Goal: Transaction & Acquisition: Purchase product/service

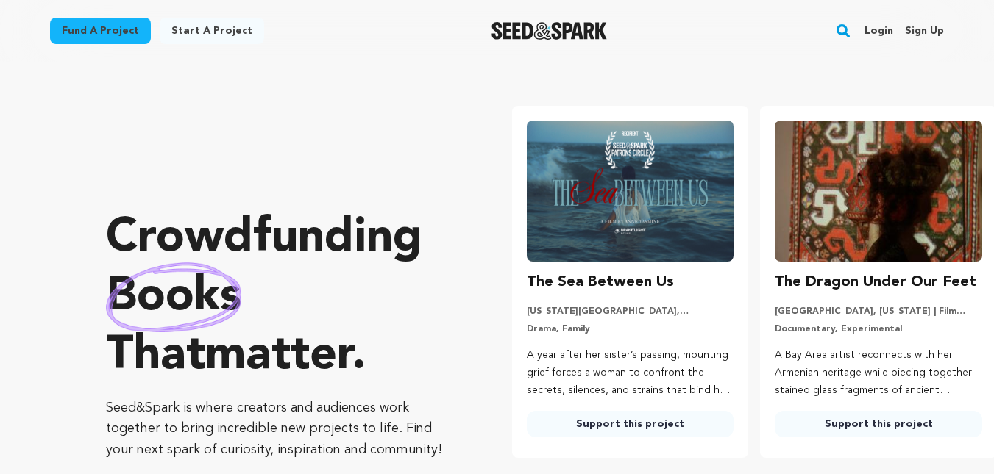
click at [217, 35] on link "Start a project" at bounding box center [212, 31] width 104 height 26
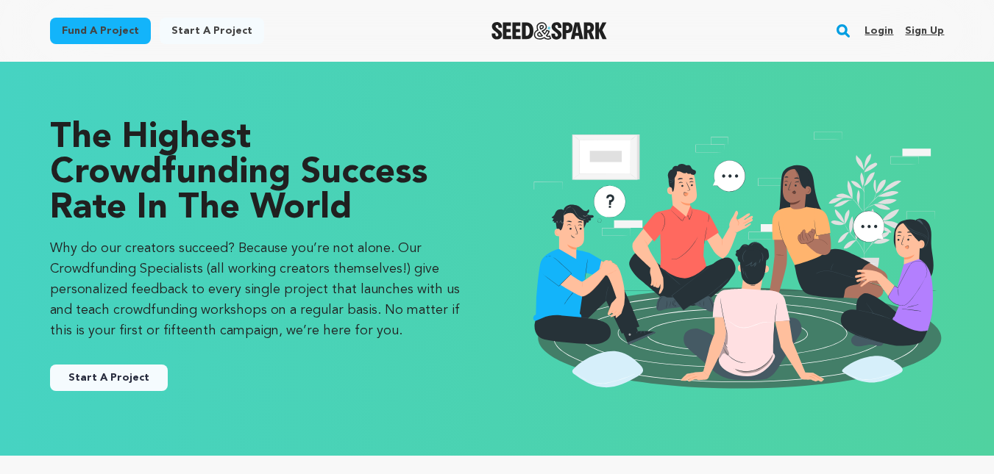
click at [80, 30] on link "Fund a project" at bounding box center [100, 31] width 101 height 26
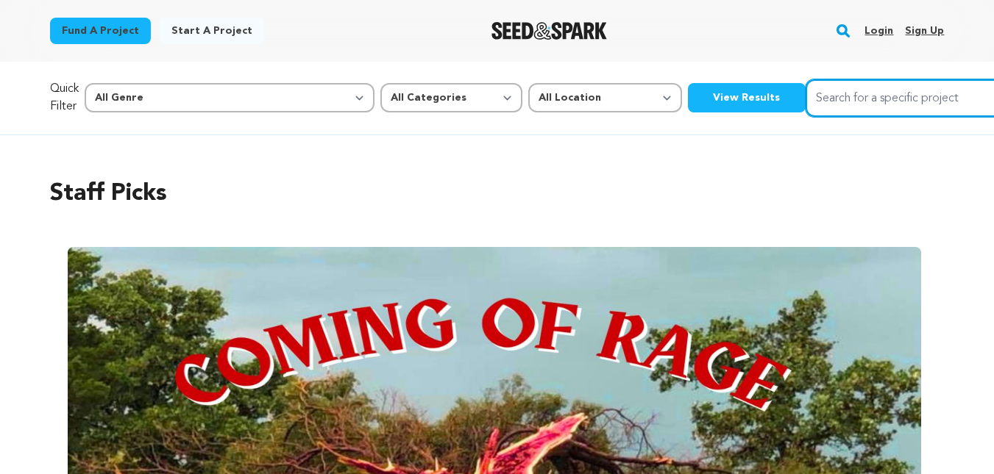
click at [805, 100] on input "Search for a specific project" at bounding box center [915, 98] width 221 height 38
type input ";"
type input "letter 29"
click at [993, 88] on button "Search" at bounding box center [1008, 97] width 18 height 18
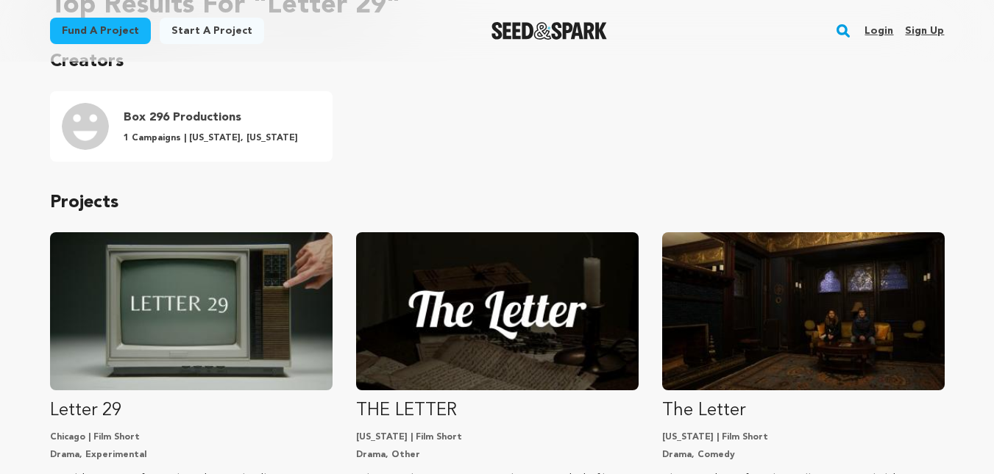
scroll to position [147, 0]
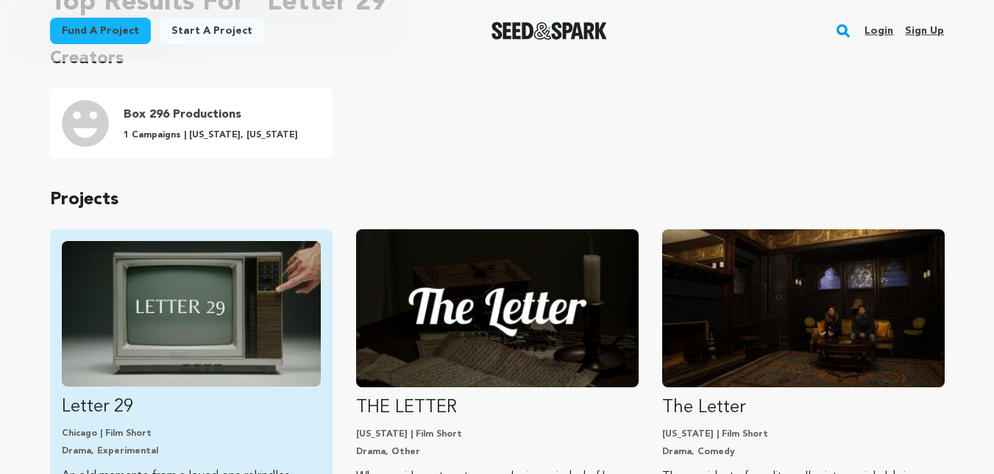
click at [196, 285] on img "Fund Letter 29" at bounding box center [191, 314] width 259 height 146
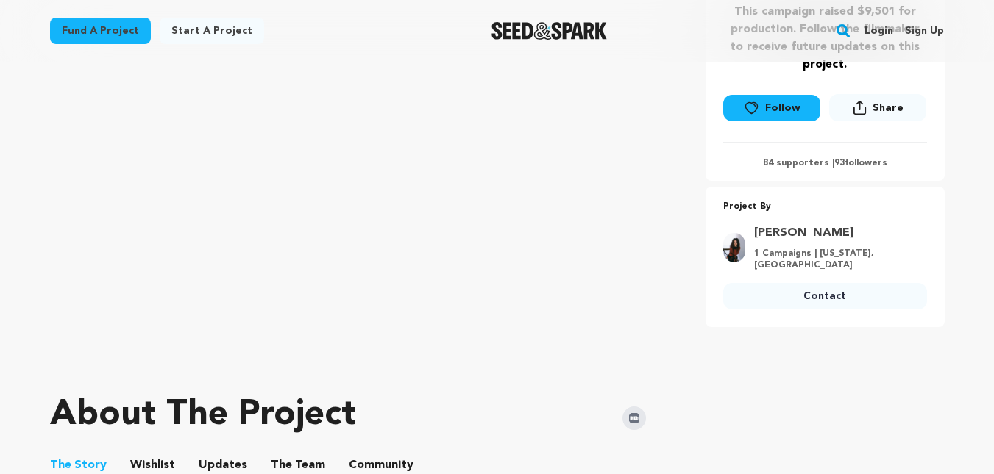
scroll to position [294, 0]
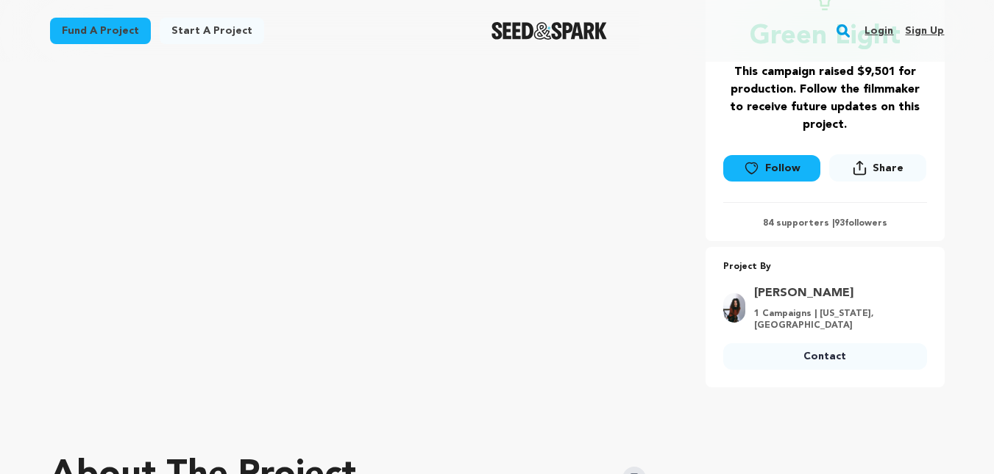
click at [849, 227] on p "84 supporters | 93 followers" at bounding box center [825, 224] width 204 height 12
click at [781, 227] on p "84 supporters | 93 followers" at bounding box center [825, 224] width 204 height 12
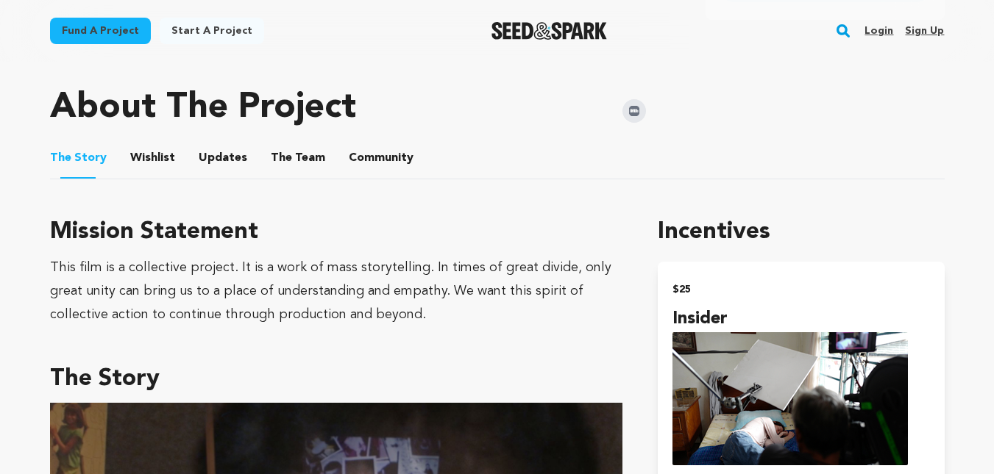
scroll to position [515, 0]
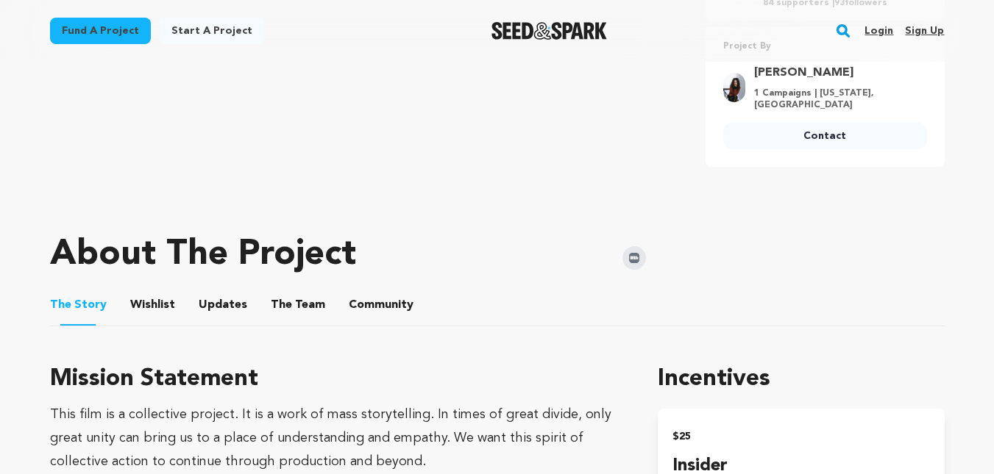
click at [232, 298] on button "Updates" at bounding box center [222, 308] width 35 height 35
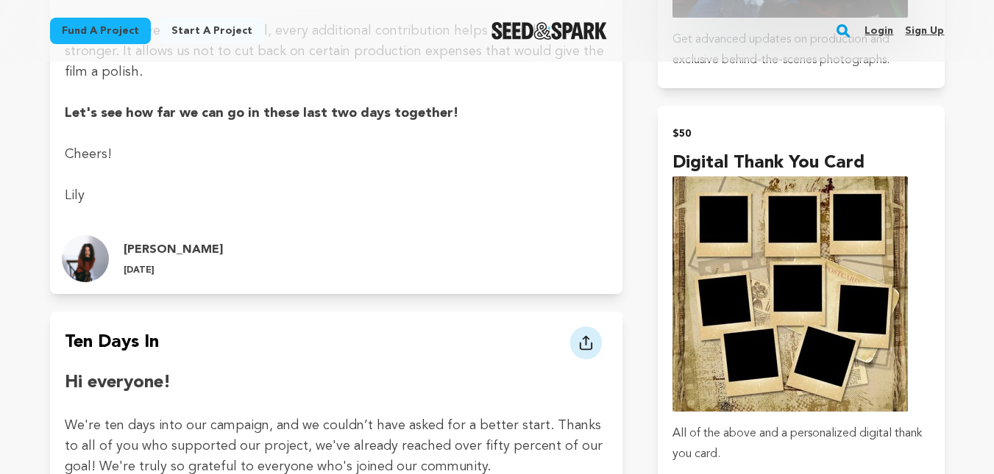
scroll to position [588, 0]
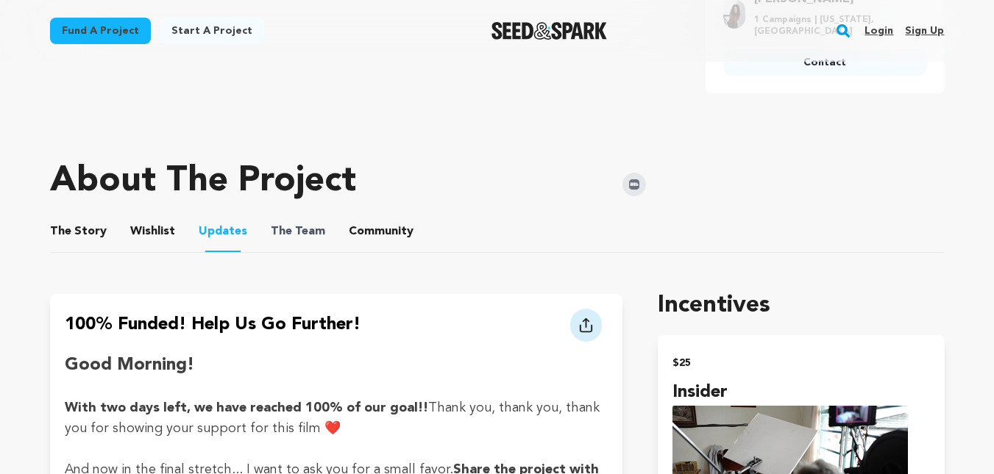
click at [313, 223] on span "The Team" at bounding box center [298, 232] width 54 height 18
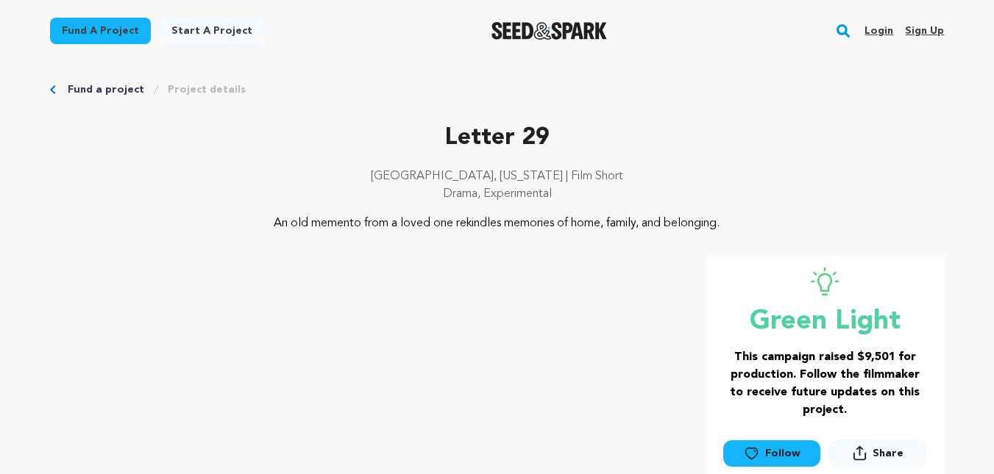
scroll to position [0, 0]
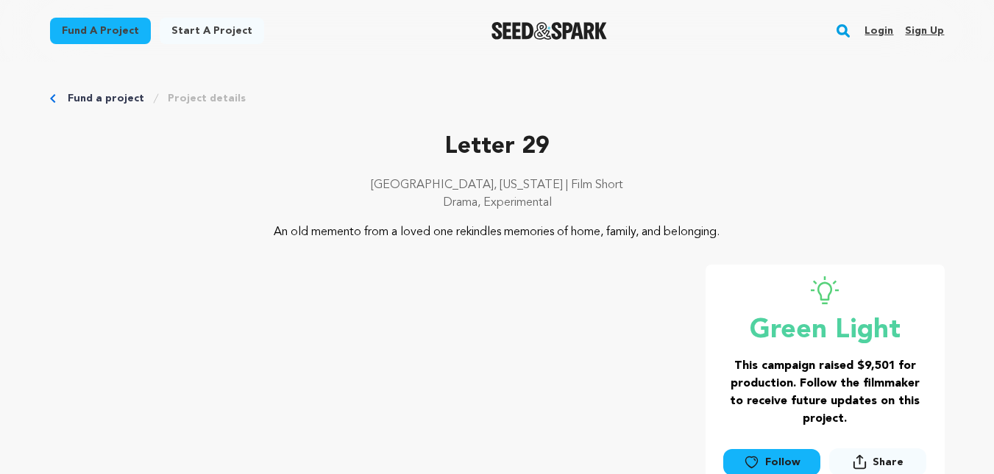
drag, startPoint x: 279, startPoint y: 235, endPoint x: 586, endPoint y: 217, distance: 307.9
click at [581, 217] on div "Letter 29 Chicago, Illinois | Film Short Drama, Experimental An old memento fro…" at bounding box center [497, 185] width 894 height 112
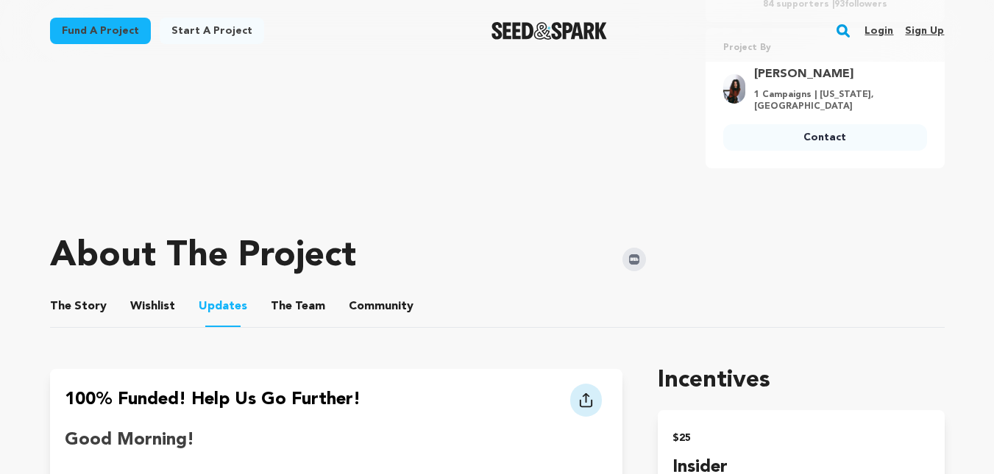
scroll to position [515, 0]
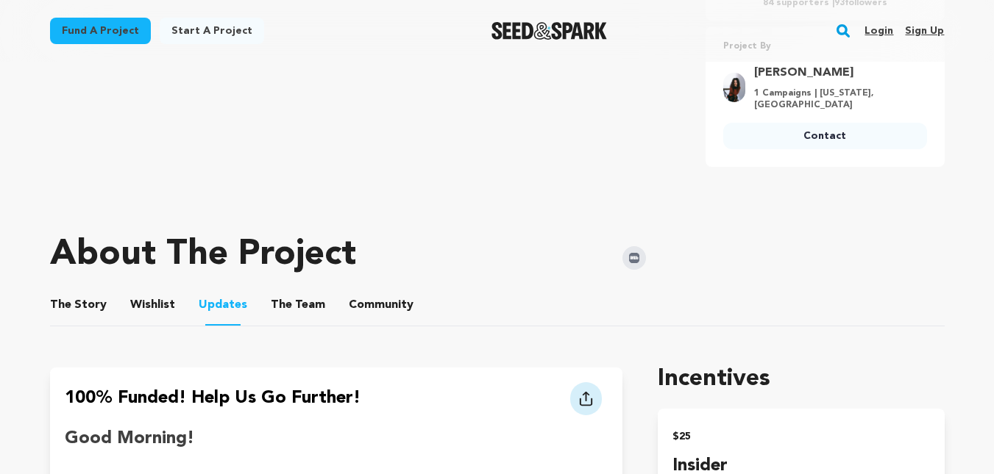
click at [290, 292] on button "The Team" at bounding box center [297, 308] width 35 height 35
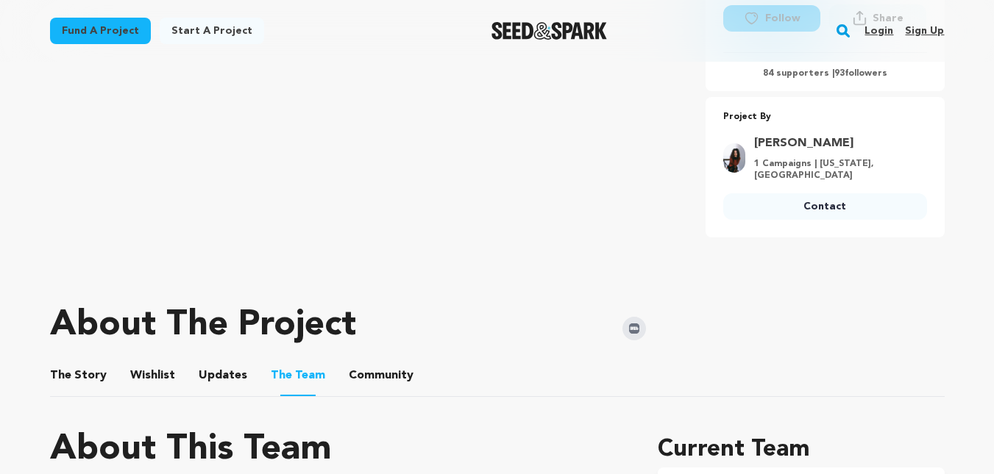
scroll to position [441, 0]
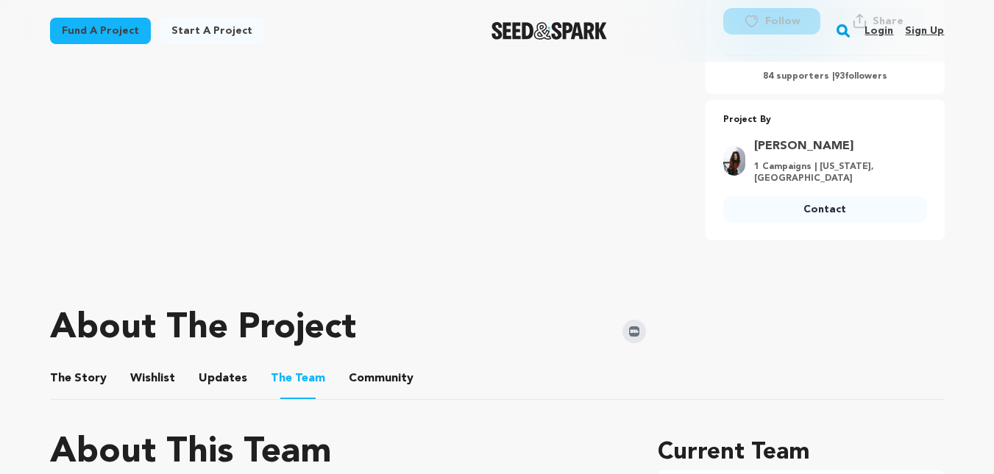
click at [375, 364] on button "Community" at bounding box center [380, 381] width 35 height 35
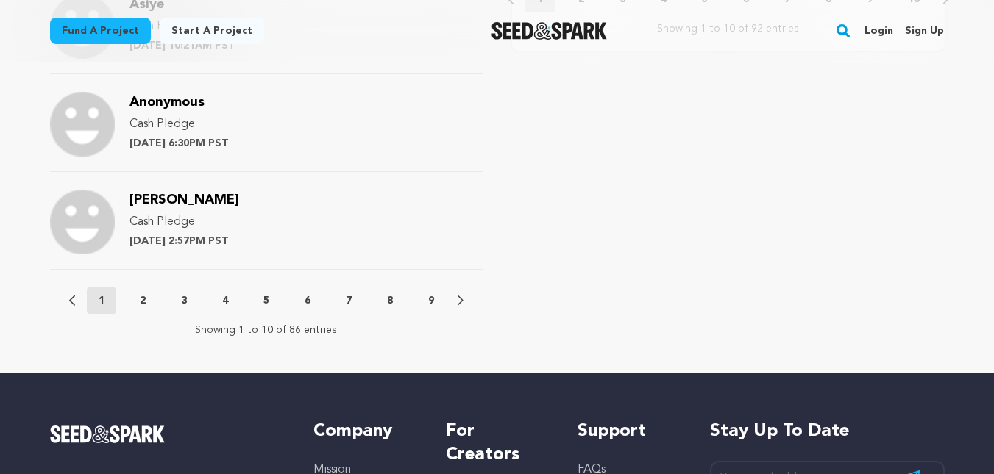
scroll to position [1664, 0]
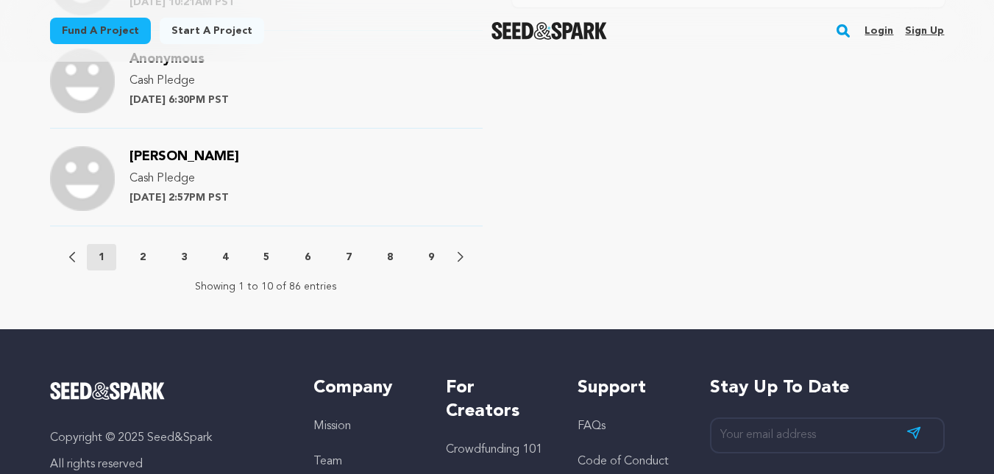
click at [145, 250] on button "2" at bounding box center [142, 257] width 29 height 15
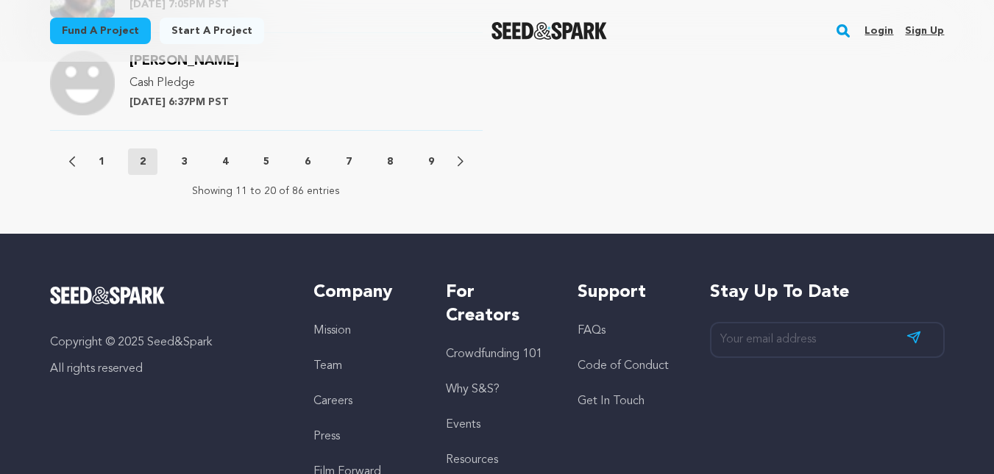
scroll to position [1517, 0]
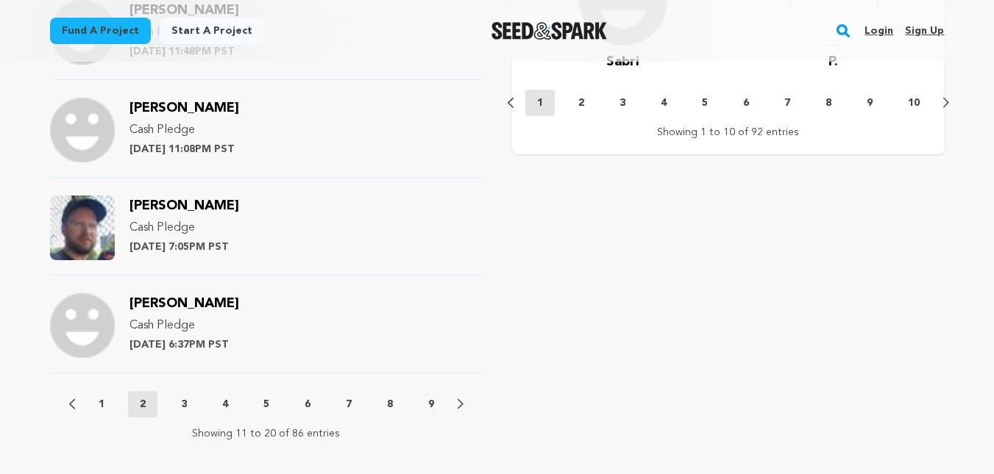
click at [348, 397] on p "7" at bounding box center [349, 404] width 6 height 15
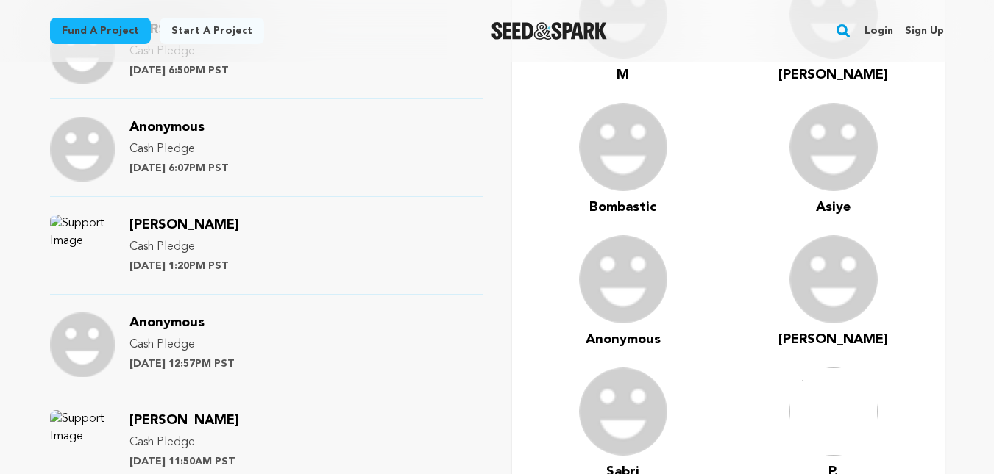
scroll to position [1222, 0]
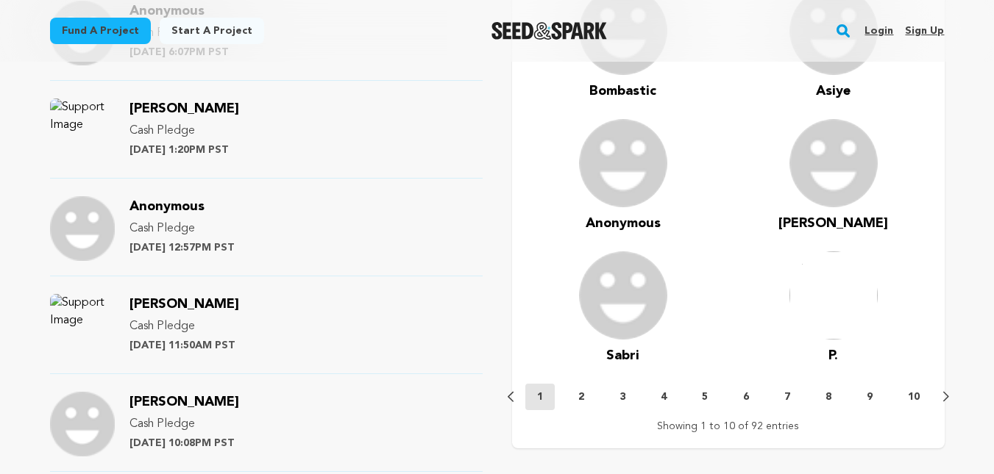
click at [870, 390] on p "9" at bounding box center [869, 397] width 6 height 15
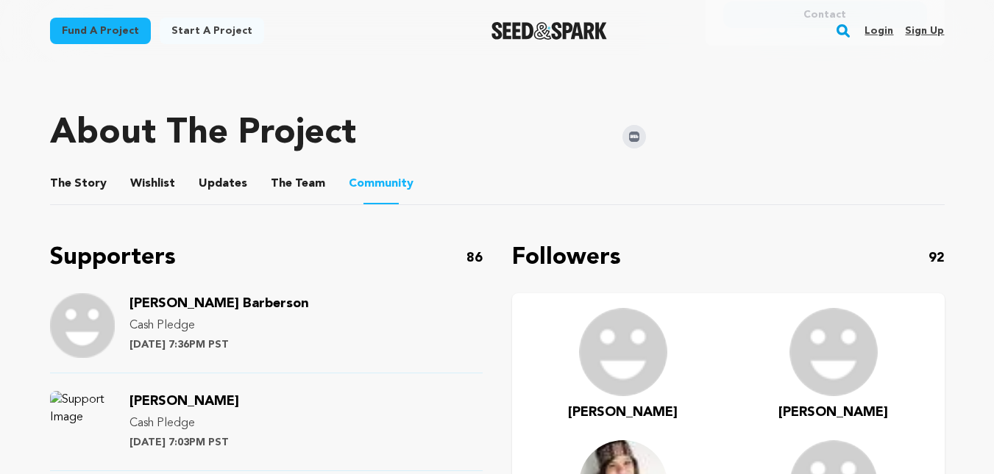
scroll to position [560, 0]
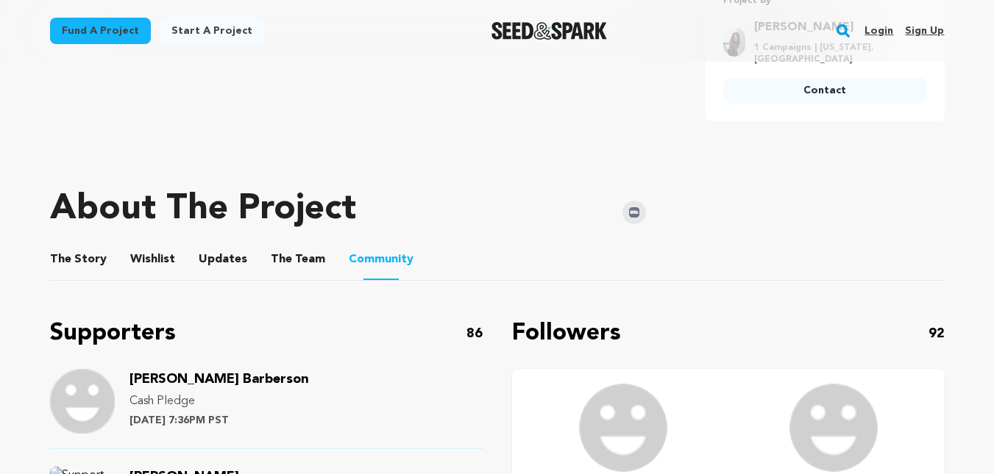
click at [92, 246] on button "The Story" at bounding box center [77, 262] width 35 height 35
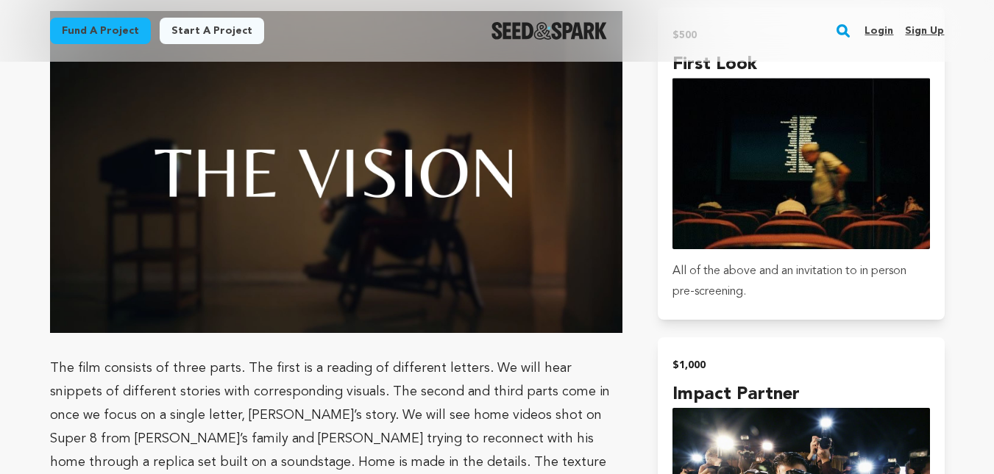
scroll to position [2252, 0]
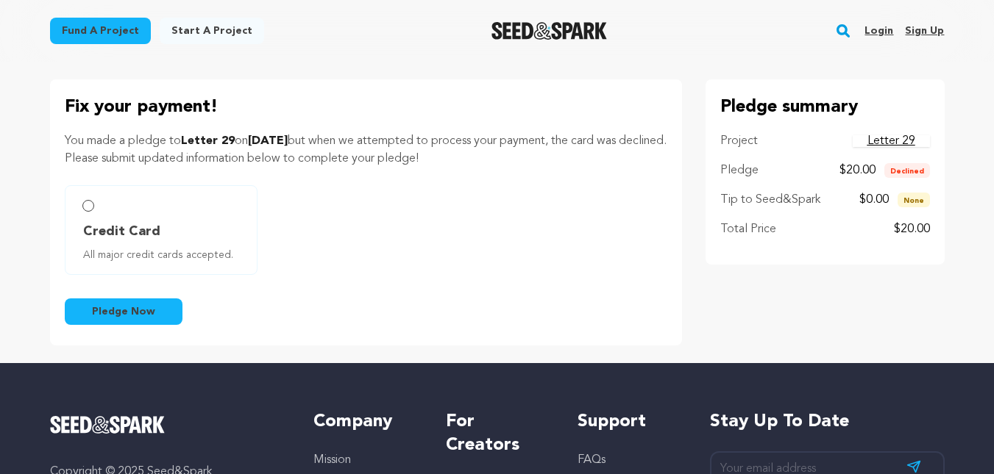
click at [97, 210] on label "Credit Card All major credit cards accepted." at bounding box center [161, 230] width 193 height 90
radio input "true"
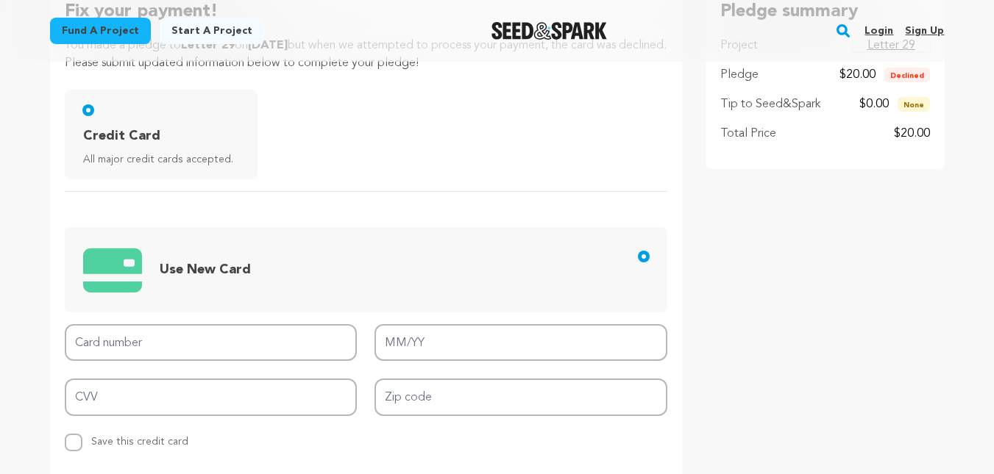
scroll to position [74, 0]
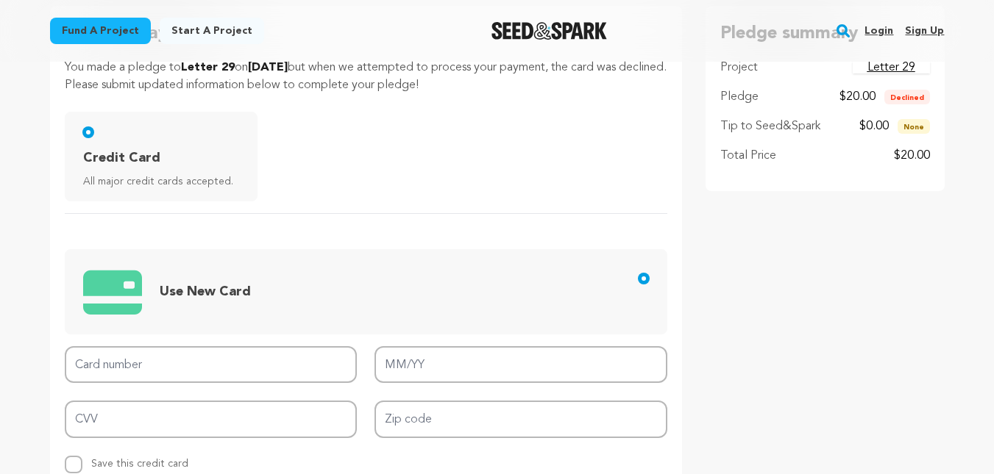
click at [396, 193] on div "Credit Card All major credit cards accepted." at bounding box center [366, 157] width 602 height 90
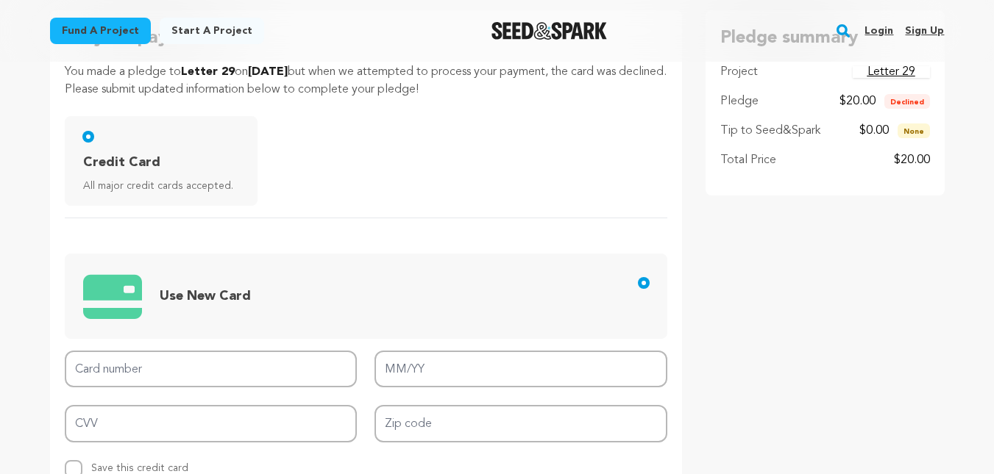
scroll to position [0, 0]
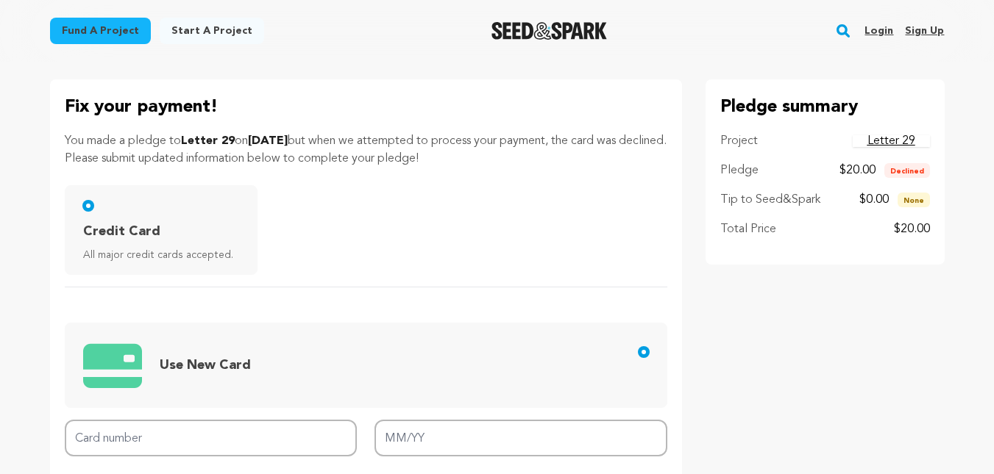
click at [339, 39] on div "Fund a project Start a project Search Login Sign up Start a project Fund a proj…" at bounding box center [485, 31] width 918 height 38
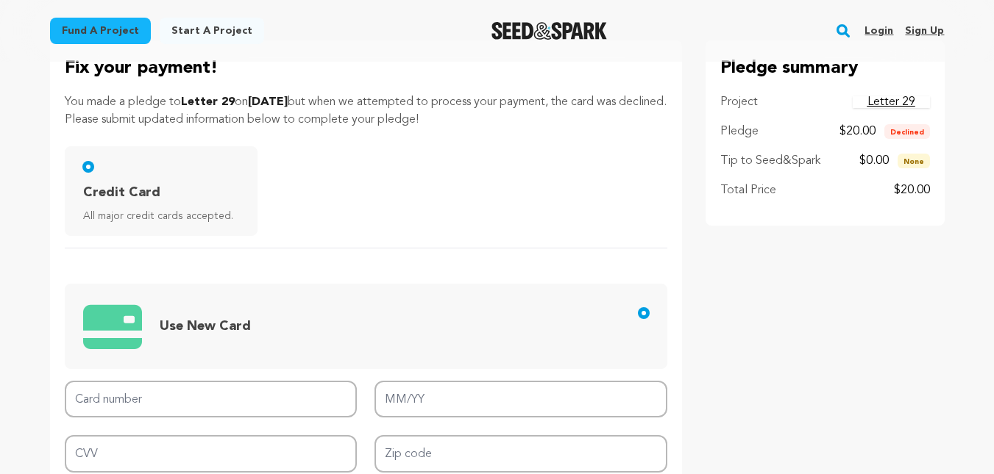
scroll to position [74, 0]
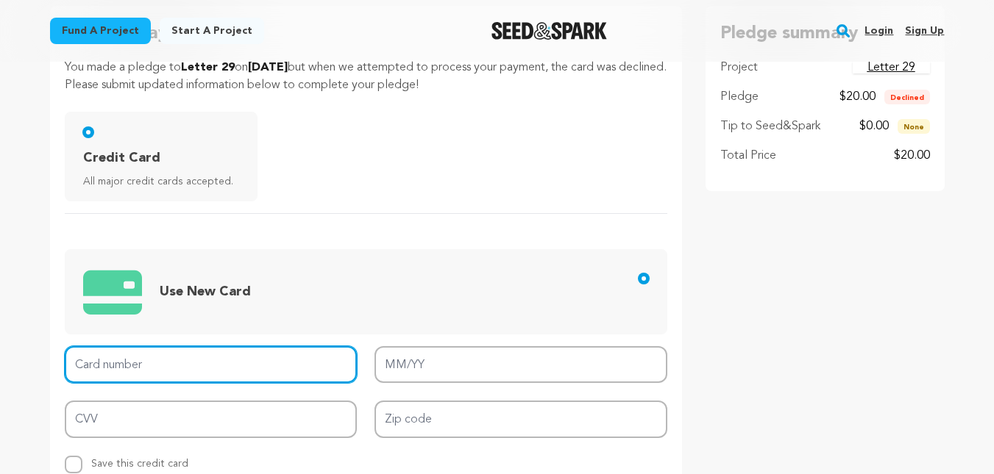
click at [108, 373] on input "Card number" at bounding box center [211, 365] width 293 height 38
type input "[CREDIT_CARD_NUMBER]"
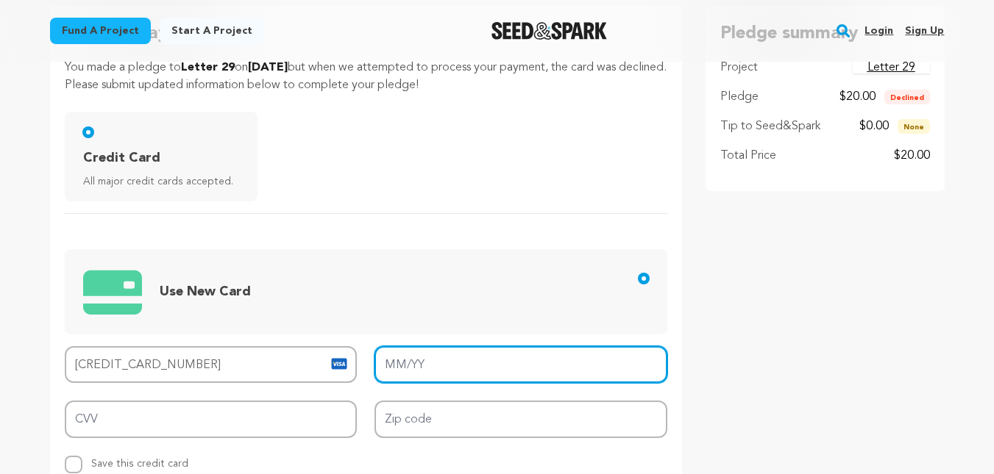
click at [424, 352] on input "MM/YY" at bounding box center [520, 365] width 293 height 38
type input "08/26"
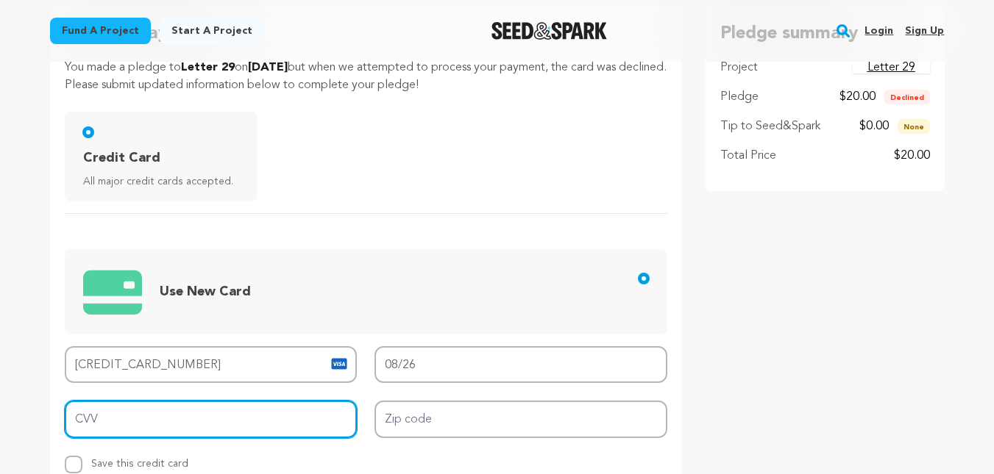
click at [273, 409] on input "CVV" at bounding box center [211, 420] width 293 height 38
type input "943"
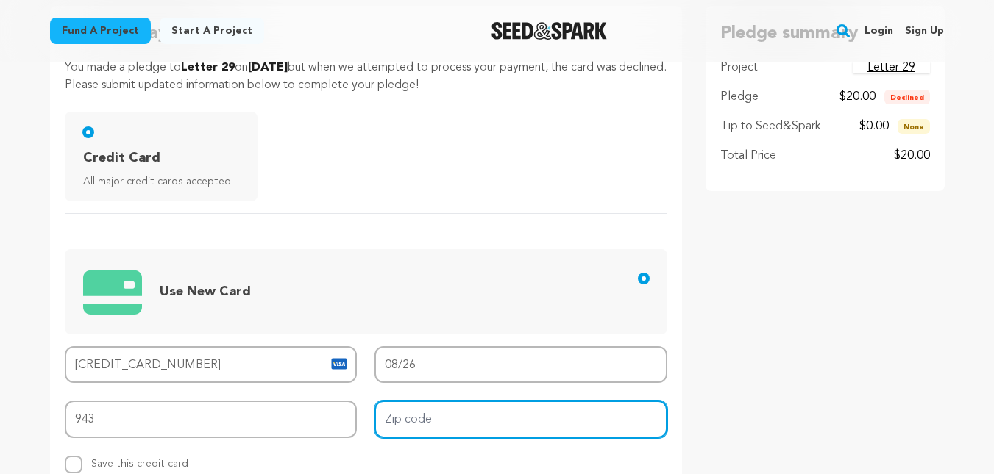
click at [410, 413] on input "Zip code" at bounding box center [520, 420] width 293 height 38
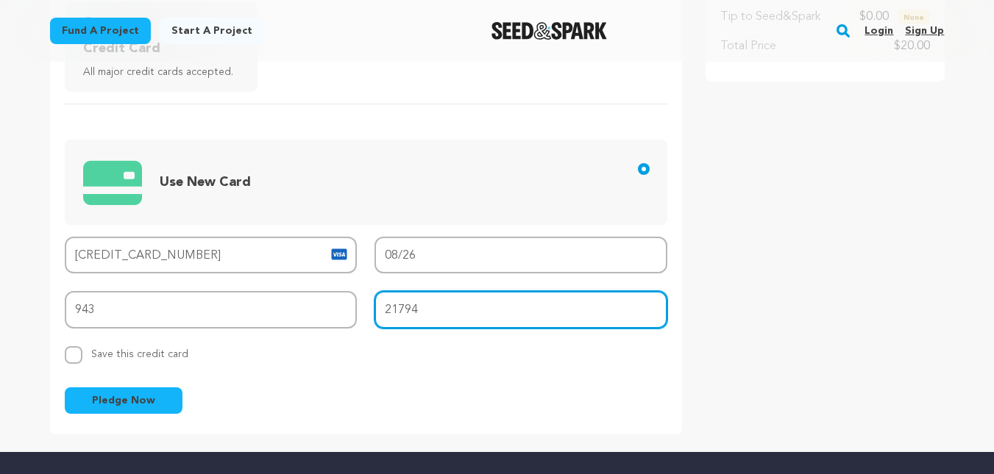
scroll to position [195, 0]
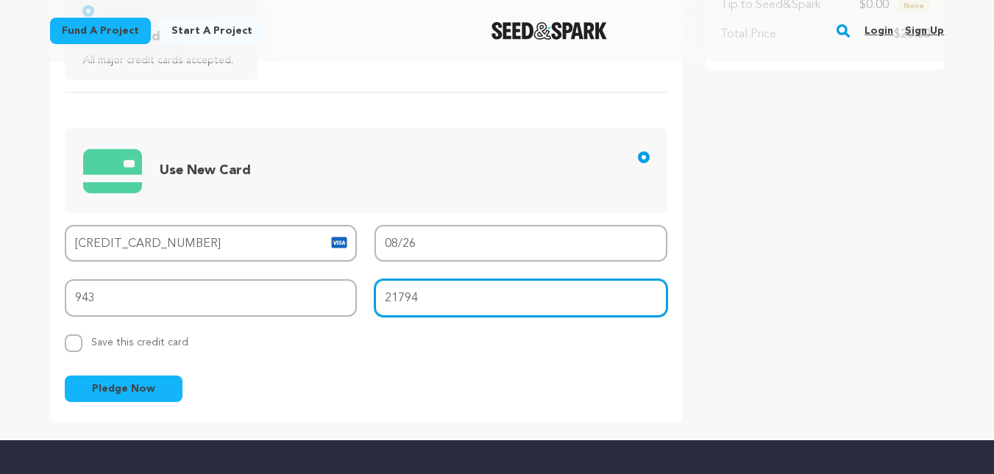
type input "21794"
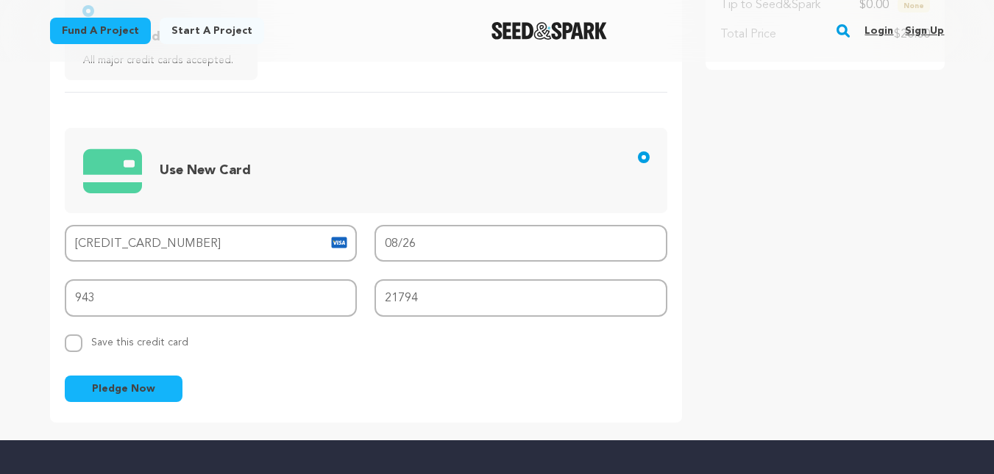
click at [274, 348] on div "Replace saved credit card Save this credit card" at bounding box center [211, 344] width 293 height 18
click at [152, 386] on span "Pledge Now" at bounding box center [123, 389] width 63 height 15
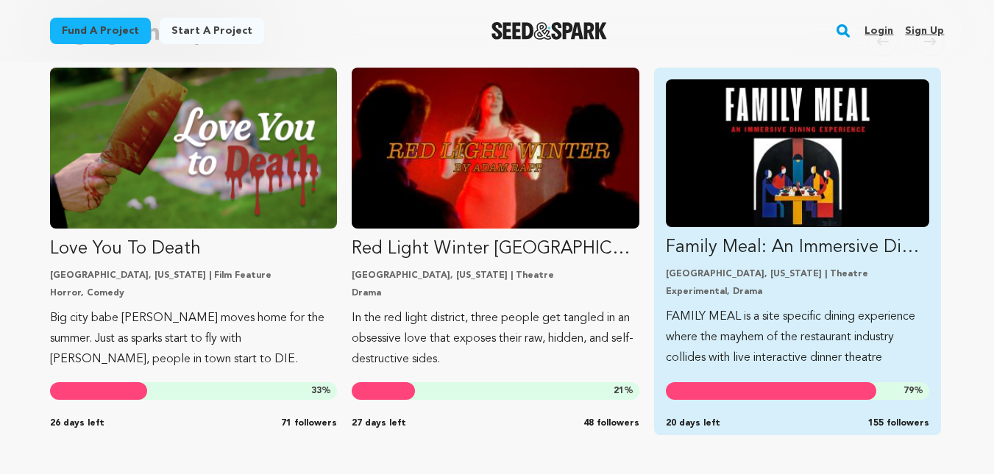
scroll to position [294, 0]
